Goal: Complete application form: Complete application form

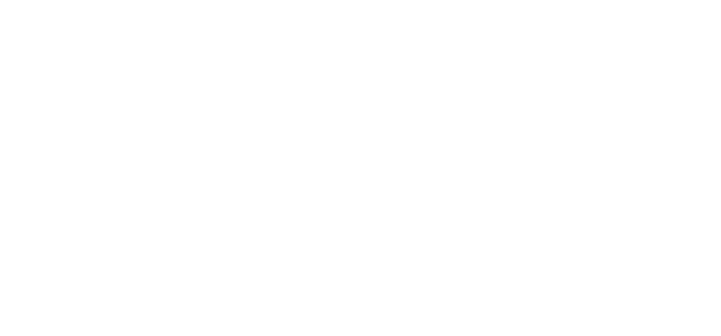
type input "[EMAIL_ADDRESS][DOMAIN_NAME]"
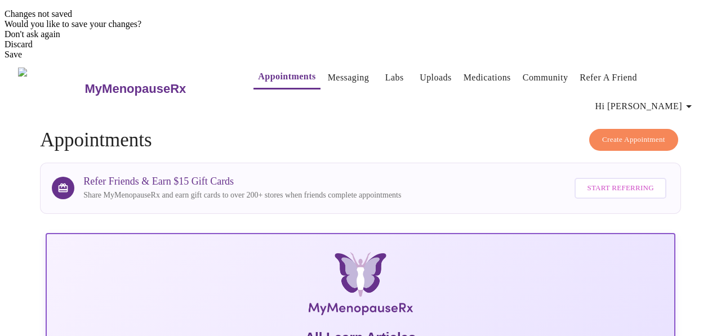
scroll to position [333, 0]
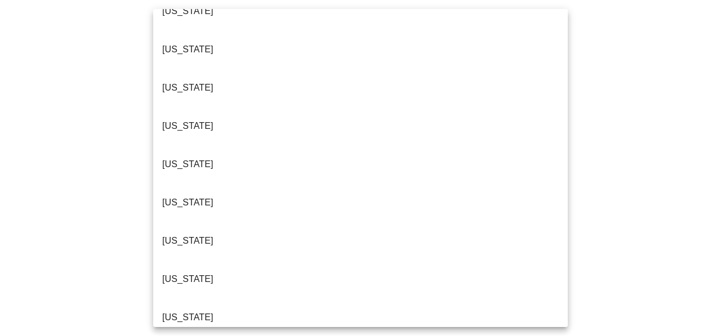
scroll to position [99, 0]
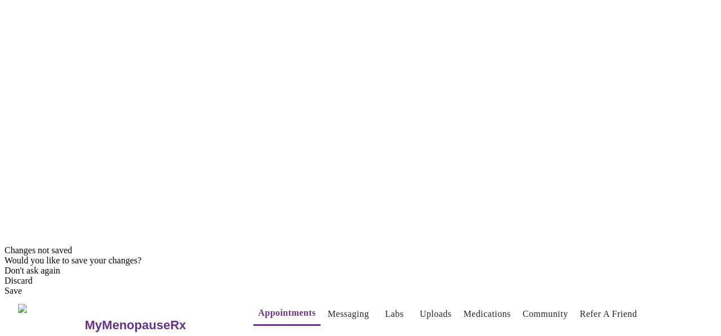
scroll to position [95, 0]
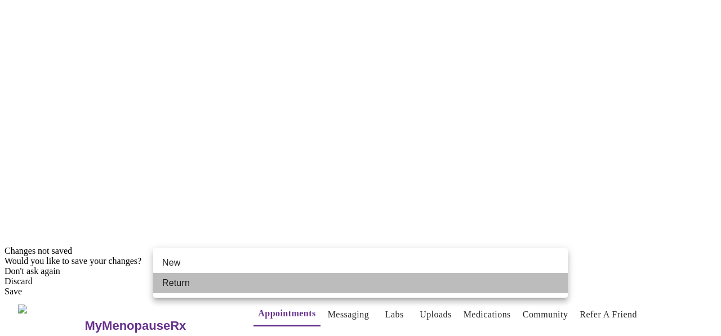
click at [481, 287] on li "Return" at bounding box center [360, 283] width 415 height 20
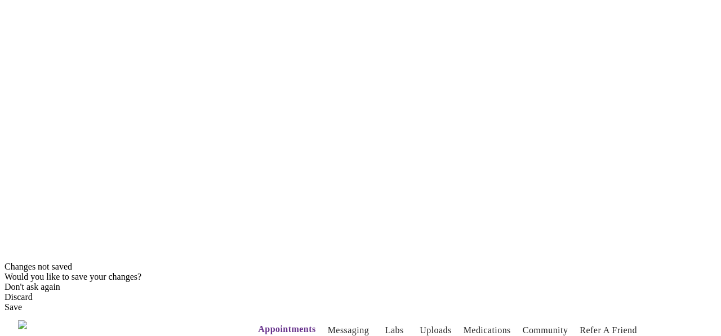
scroll to position [83, 0]
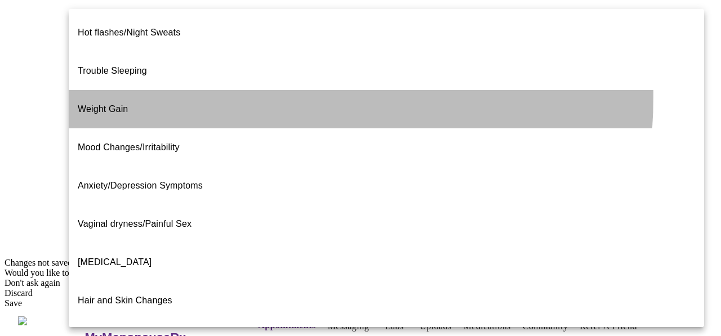
click at [198, 90] on li "Weight Gain" at bounding box center [387, 109] width 636 height 38
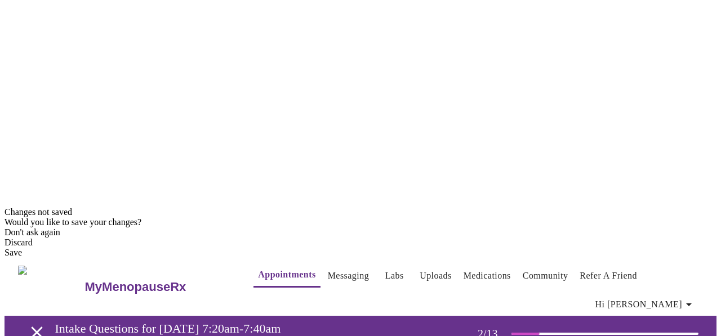
scroll to position [141, 0]
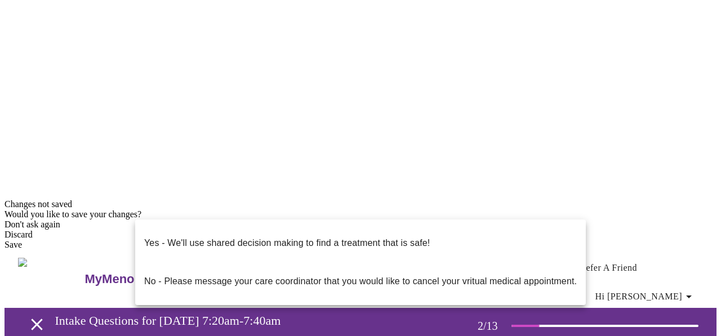
click at [417, 237] on p "Yes - We'll use shared decision making to find a treatment that is safe!" at bounding box center [287, 244] width 286 height 14
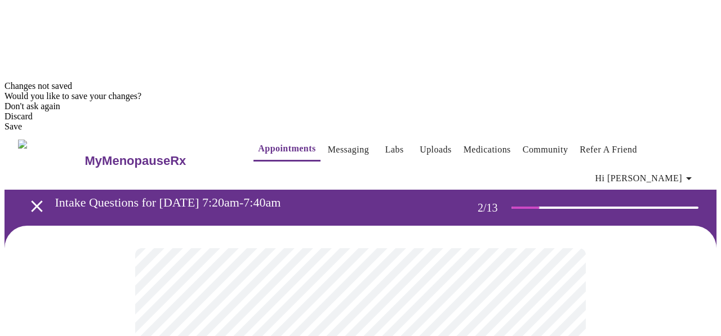
scroll to position [0, 0]
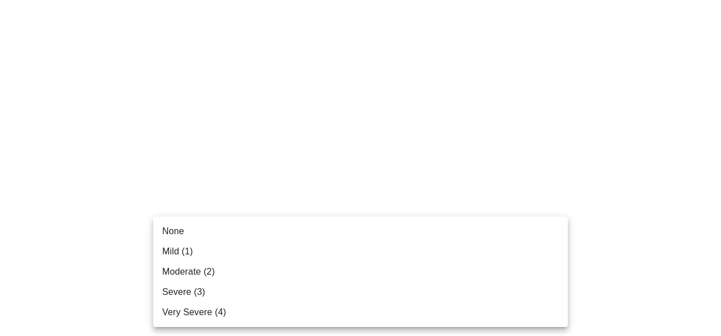
click at [442, 251] on li "Mild (1)" at bounding box center [360, 252] width 415 height 20
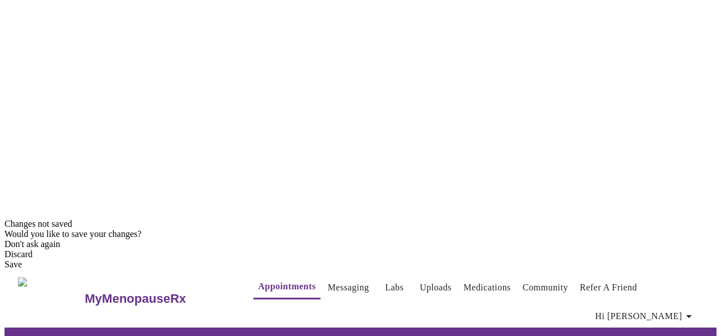
scroll to position [123, 0]
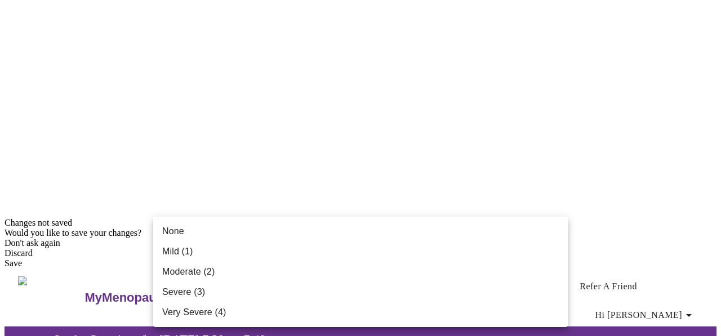
click at [523, 251] on li "Mild (1)" at bounding box center [360, 252] width 415 height 20
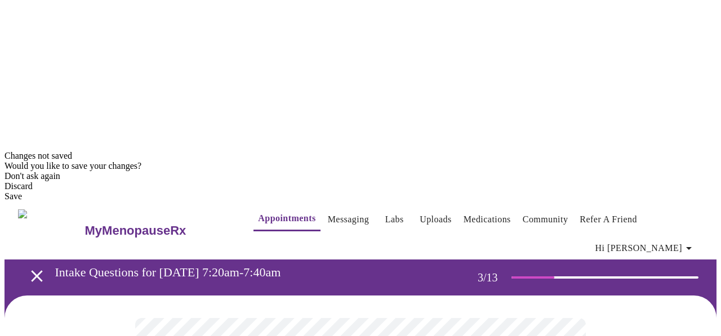
scroll to position [197, 0]
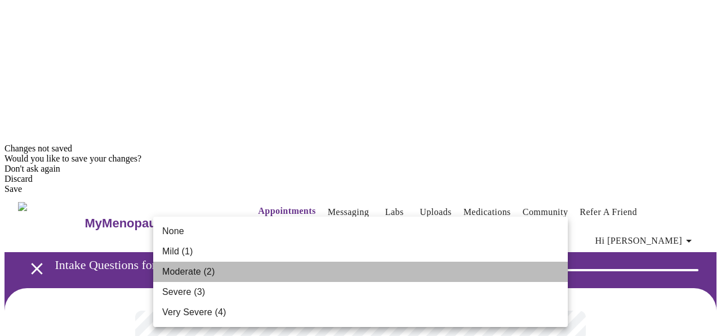
click at [541, 264] on li "Moderate (2)" at bounding box center [360, 272] width 415 height 20
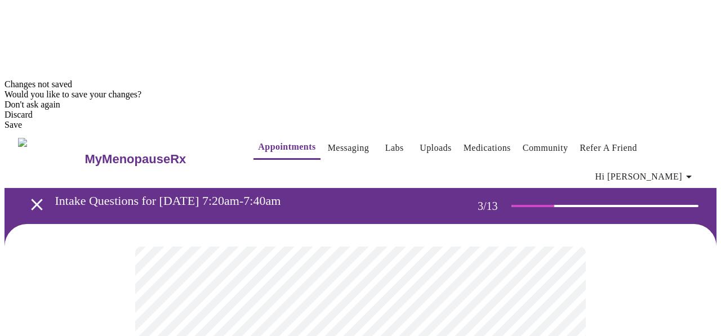
scroll to position [268, 0]
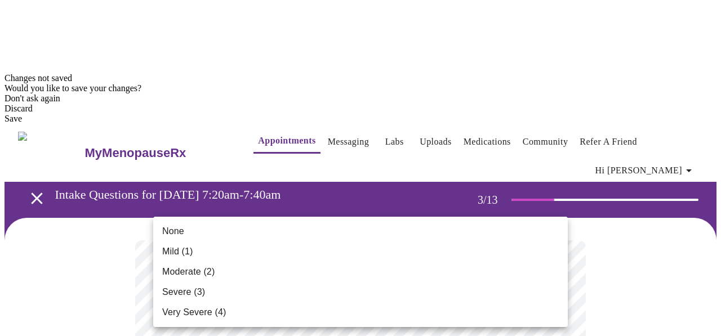
click at [544, 245] on li "Mild (1)" at bounding box center [360, 252] width 415 height 20
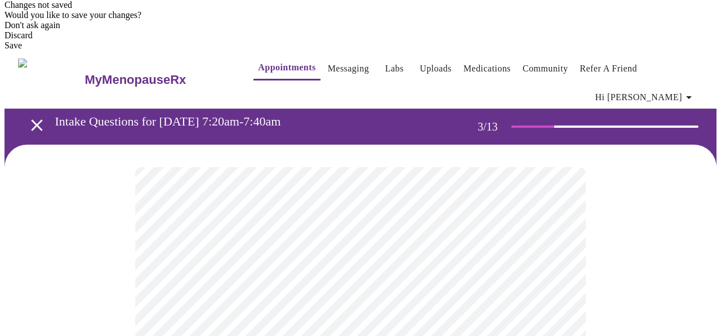
scroll to position [360, 0]
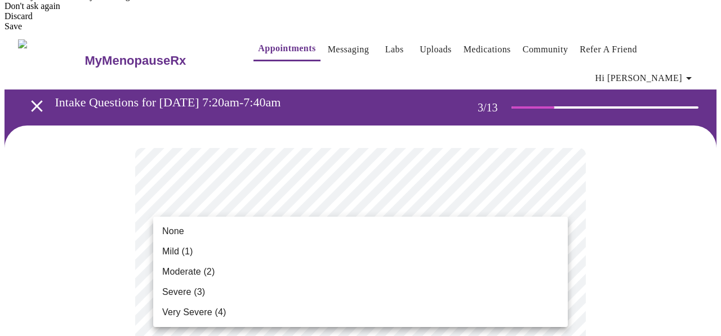
click at [546, 252] on li "Mild (1)" at bounding box center [360, 252] width 415 height 20
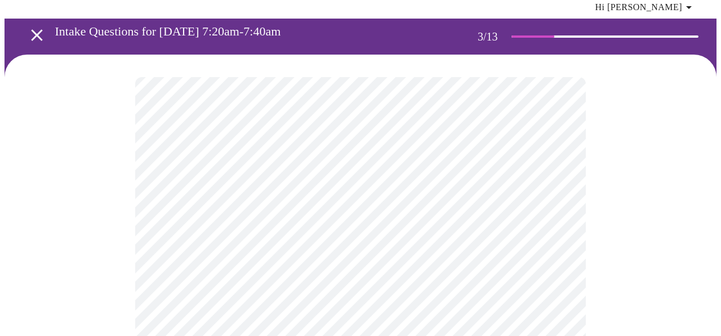
scroll to position [437, 0]
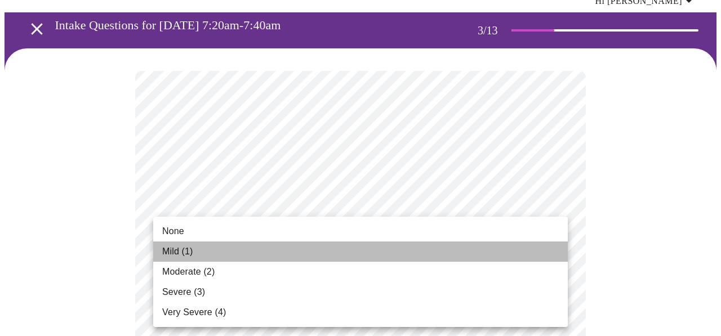
click at [538, 250] on li "Mild (1)" at bounding box center [360, 252] width 415 height 20
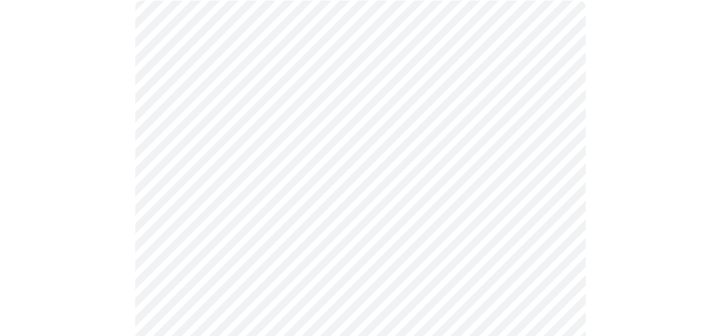
scroll to position [509, 0]
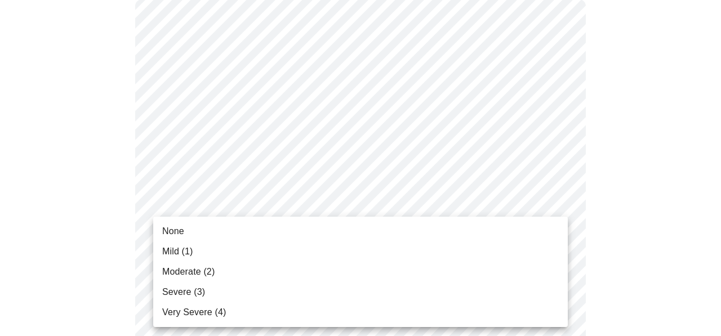
click at [539, 276] on li "Moderate (2)" at bounding box center [360, 272] width 415 height 20
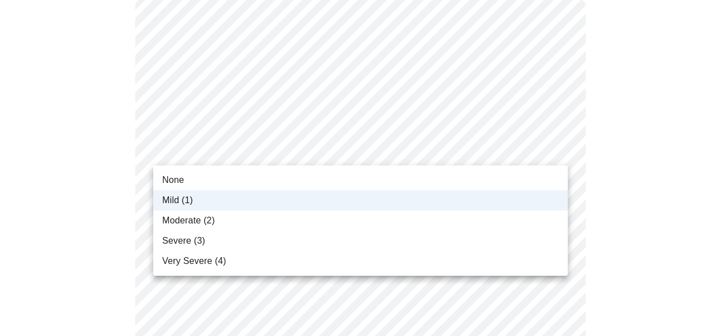
click at [539, 216] on li "Moderate (2)" at bounding box center [360, 221] width 415 height 20
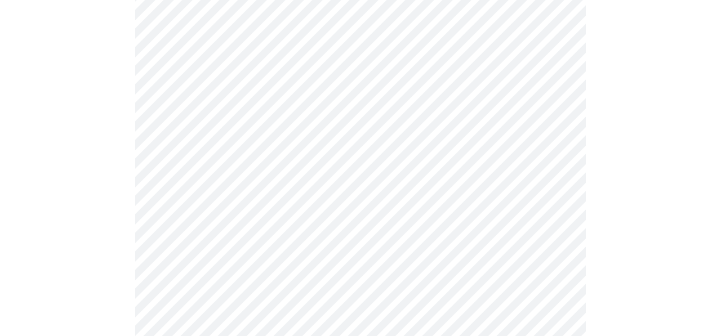
scroll to position [671, 0]
click at [555, 161] on body "MyMenopauseRx Appointments Messaging Labs Uploads Medications Community Refer a…" at bounding box center [361, 230] width 712 height 1792
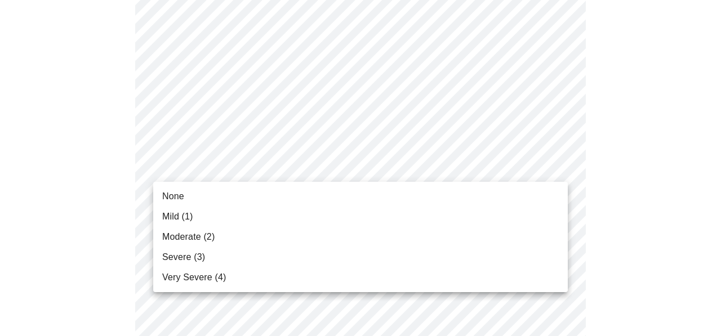
click at [526, 210] on li "Mild (1)" at bounding box center [360, 217] width 415 height 20
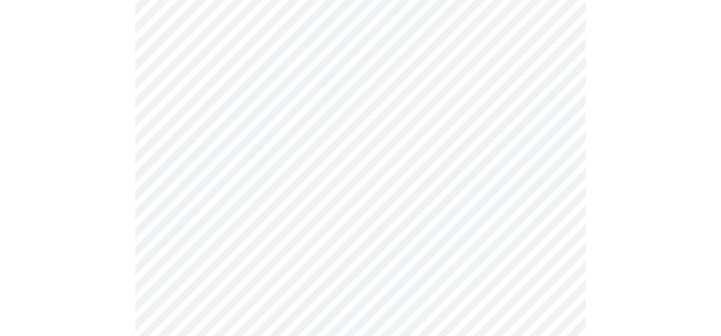
click at [552, 257] on body "MyMenopauseRx Appointments Messaging Labs Uploads Medications Community Refer a…" at bounding box center [361, 222] width 712 height 1776
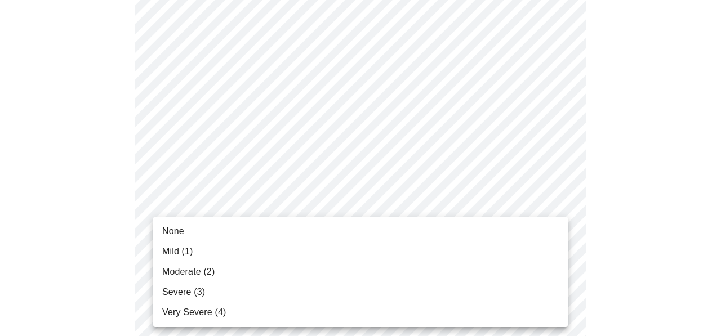
click at [531, 285] on li "Severe (3)" at bounding box center [360, 292] width 415 height 20
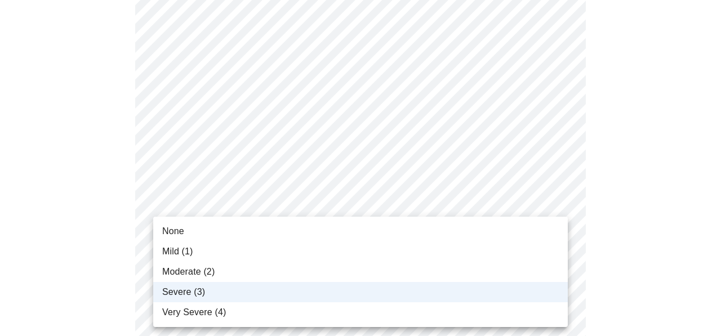
click at [530, 261] on body "MyMenopauseRx Appointments Messaging Labs Uploads Medications Community Refer a…" at bounding box center [361, 214] width 712 height 1760
click at [526, 273] on li "Moderate (2)" at bounding box center [360, 272] width 415 height 20
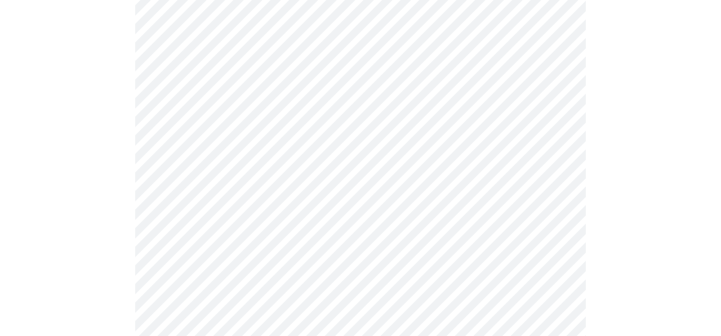
click at [557, 227] on body "MyMenopauseRx Appointments Messaging Labs Uploads Medications Community Refer a…" at bounding box center [361, 99] width 712 height 1760
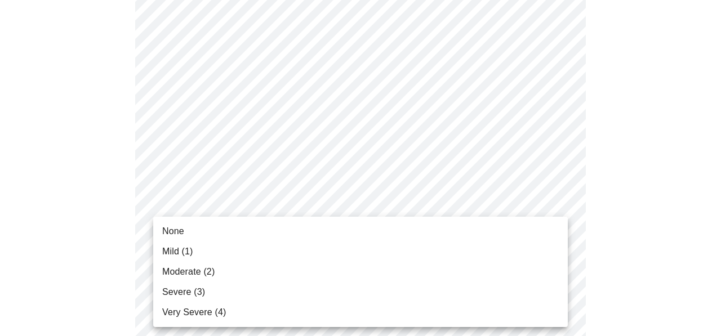
click at [537, 237] on li "None" at bounding box center [360, 231] width 415 height 20
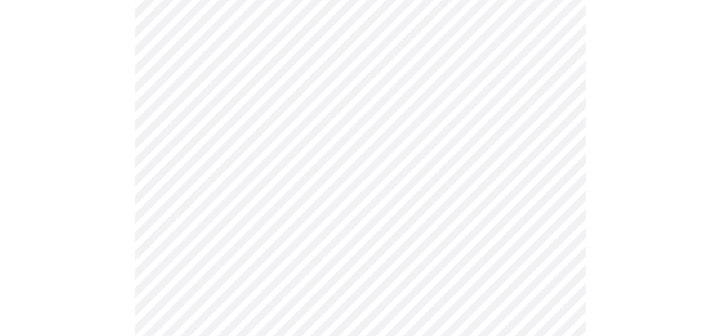
scroll to position [836, 0]
click at [539, 268] on body "MyMenopauseRx Appointments Messaging Labs Uploads Medications Community Refer a…" at bounding box center [361, 41] width 712 height 1744
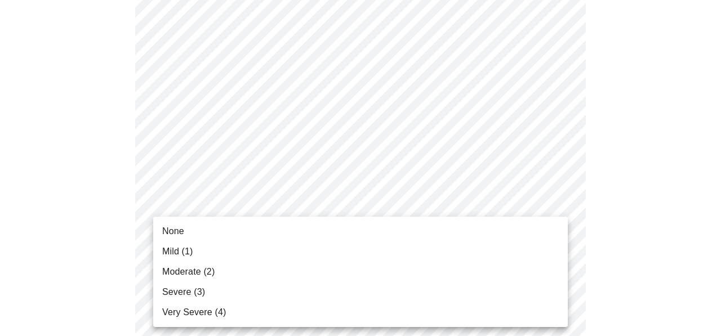
click at [525, 256] on li "Mild (1)" at bounding box center [360, 252] width 415 height 20
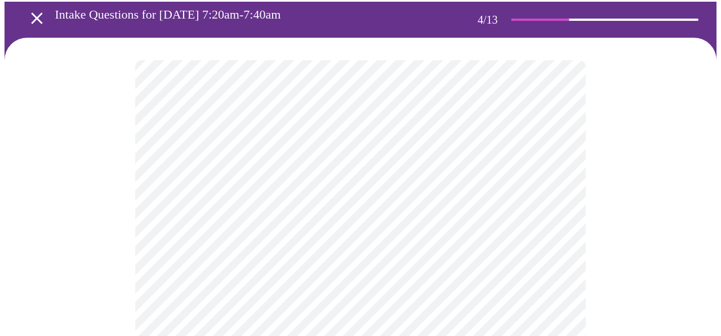
scroll to position [508, 0]
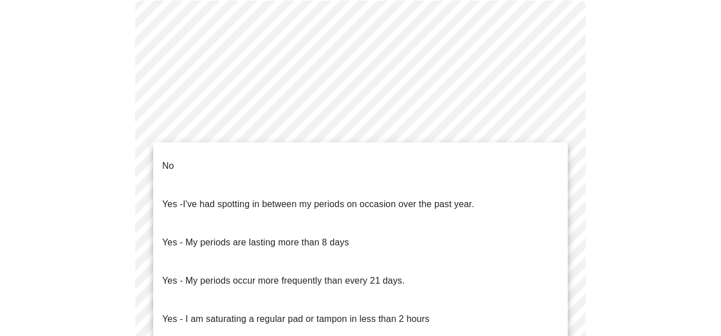
click at [191, 179] on body "MyMenopauseRx Appointments Messaging Labs Uploads Medications Community Refer a…" at bounding box center [361, 254] width 712 height 1515
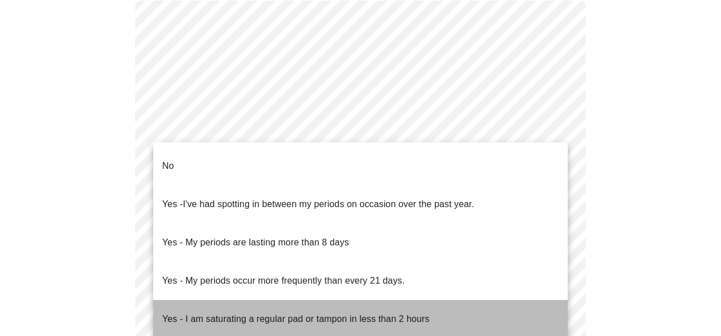
click at [215, 313] on p "Yes - I am saturating a regular pad or tampon in less than 2 hours" at bounding box center [295, 320] width 267 height 14
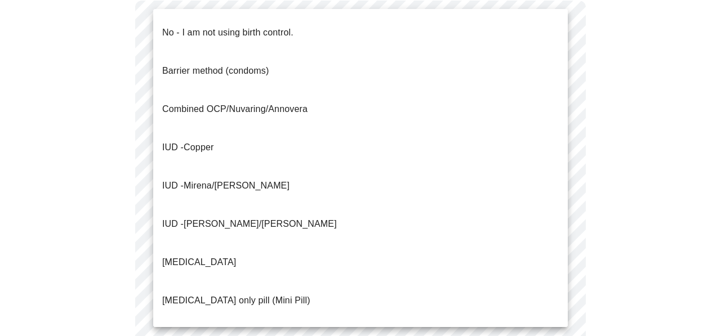
click at [431, 255] on body "MyMenopauseRx Appointments Messaging Labs Uploads Medications Community Refer a…" at bounding box center [361, 251] width 712 height 1509
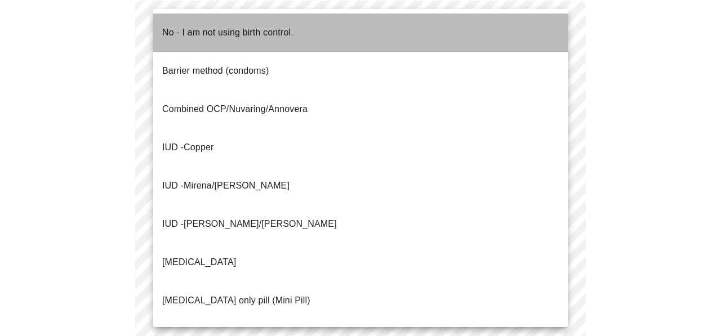
click at [320, 32] on li "No - I am not using birth control." at bounding box center [360, 33] width 415 height 38
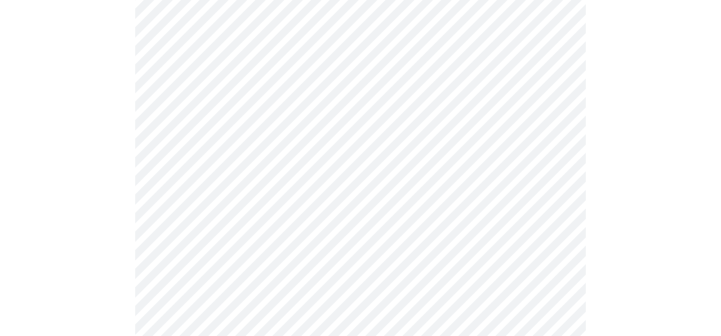
scroll to position [650, 0]
click at [448, 205] on body "MyMenopauseRx Appointments Messaging Labs Uploads Medications Community Refer a…" at bounding box center [361, 106] width 712 height 1502
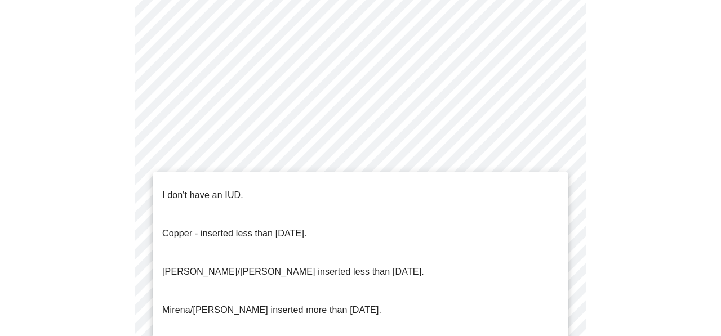
click at [436, 188] on li "I don't have an IUD." at bounding box center [360, 195] width 415 height 38
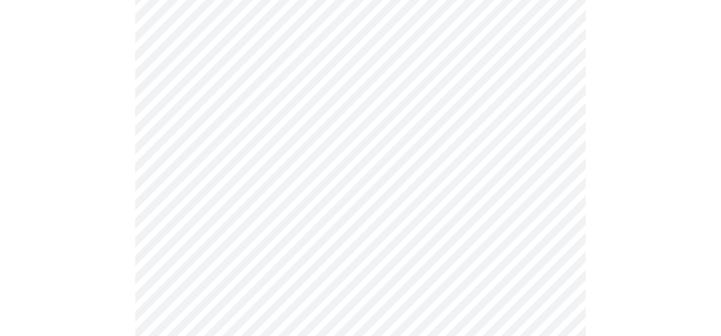
scroll to position [701, 0]
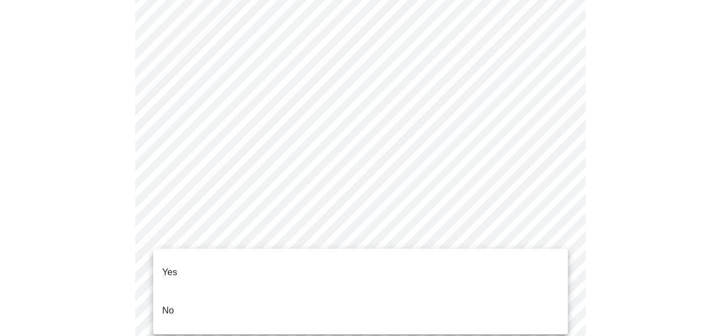
click at [441, 234] on body "MyMenopauseRx Appointments Messaging Labs Uploads Medications Community Refer a…" at bounding box center [361, 51] width 712 height 1495
click at [435, 259] on li "Yes" at bounding box center [360, 273] width 415 height 38
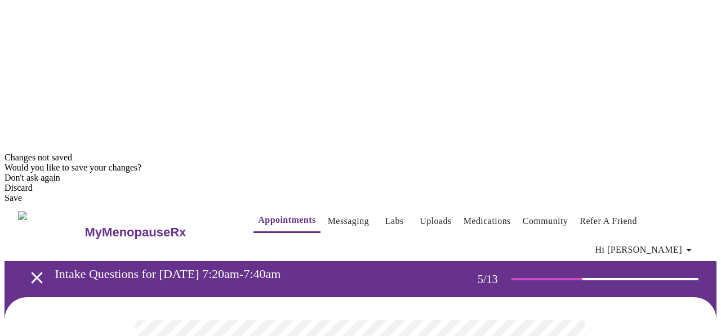
scroll to position [192, 0]
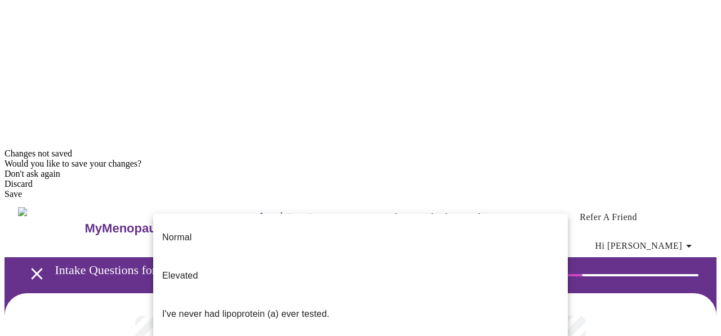
click at [529, 257] on li "Elevated" at bounding box center [360, 276] width 415 height 38
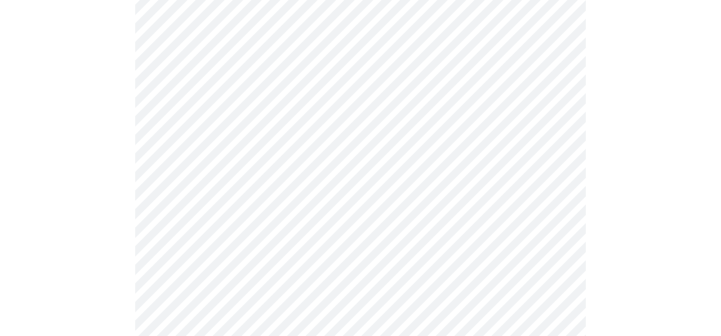
scroll to position [3034, 0]
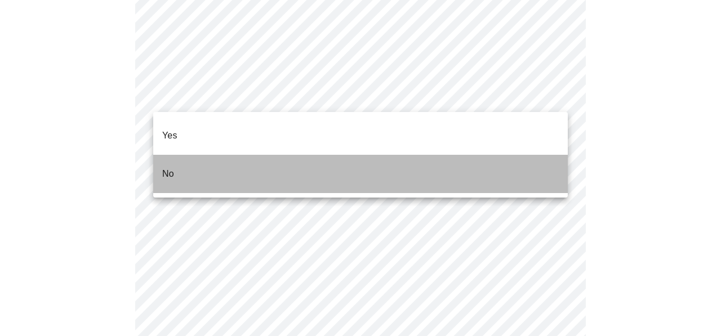
click at [536, 159] on li "No" at bounding box center [360, 174] width 415 height 38
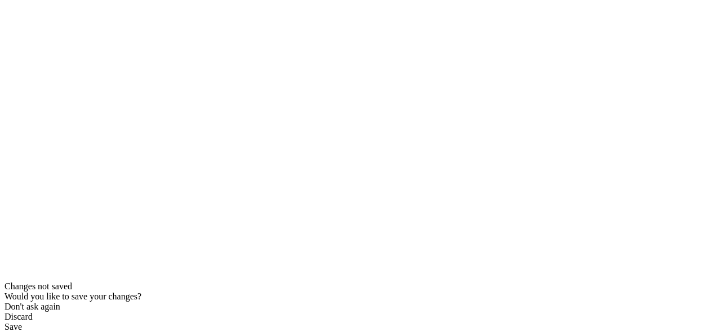
scroll to position [0, 0]
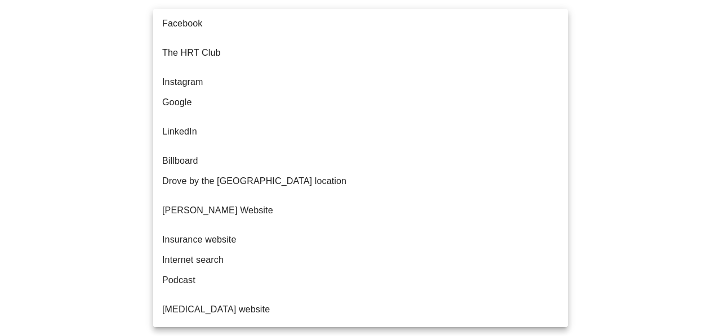
scroll to position [157, 0]
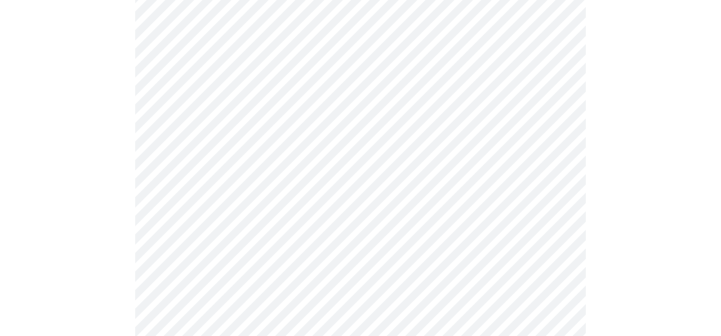
scroll to position [628, 0]
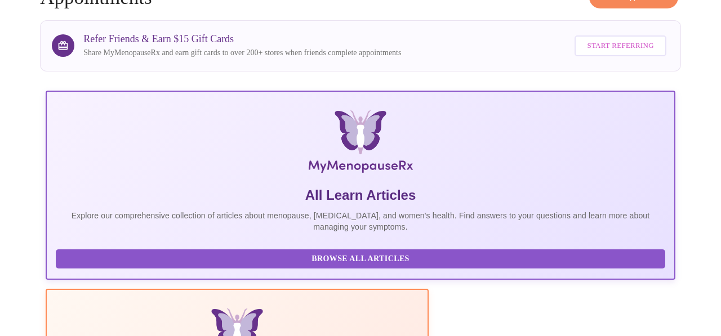
scroll to position [489, 0]
